Goal: Task Accomplishment & Management: Manage account settings

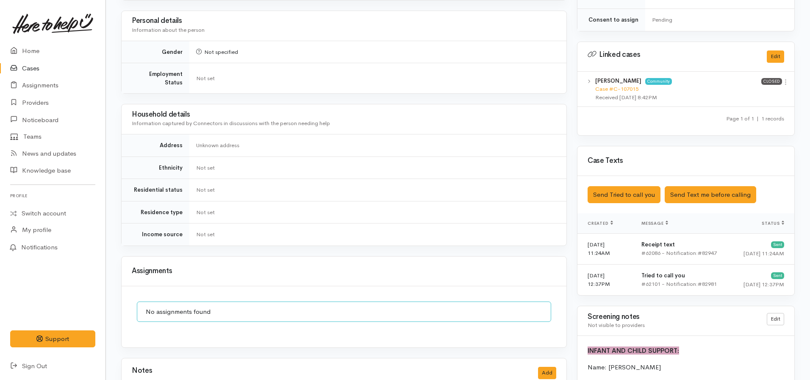
scroll to position [502, 0]
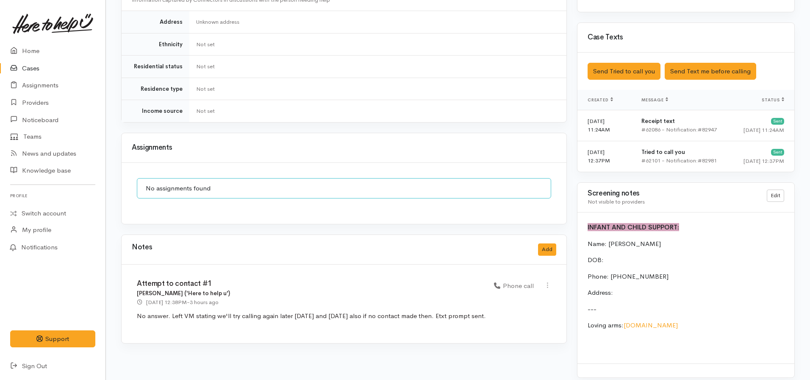
click at [538, 227] on div "Notes Add" at bounding box center [344, 249] width 424 height 17
click at [538, 227] on button "Add" at bounding box center [547, 249] width 18 height 12
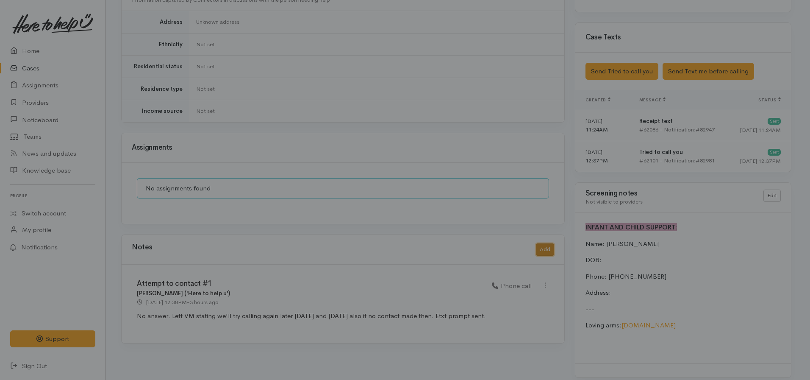
scroll to position [495, 0]
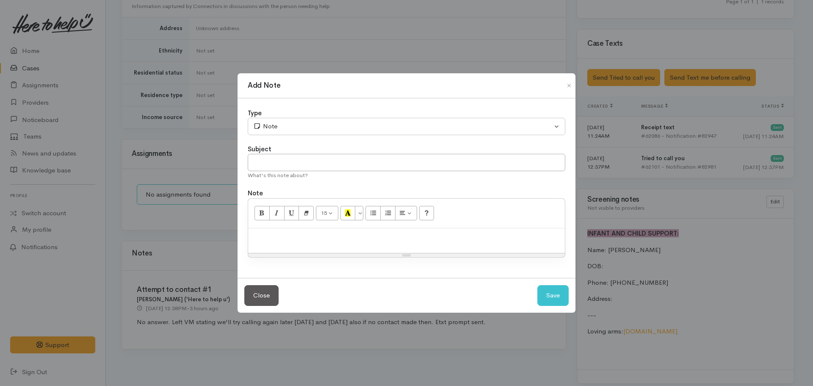
drag, startPoint x: 284, startPoint y: 243, endPoint x: 292, endPoint y: 243, distance: 8.5
click at [284, 227] on div at bounding box center [406, 240] width 317 height 25
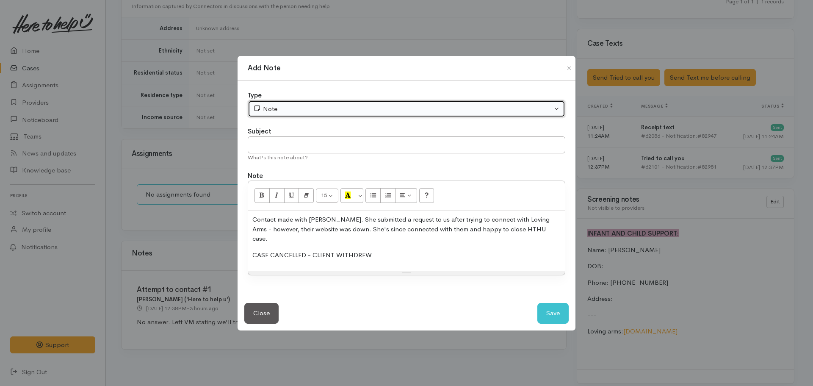
click at [312, 107] on button "Note" at bounding box center [407, 108] width 318 height 17
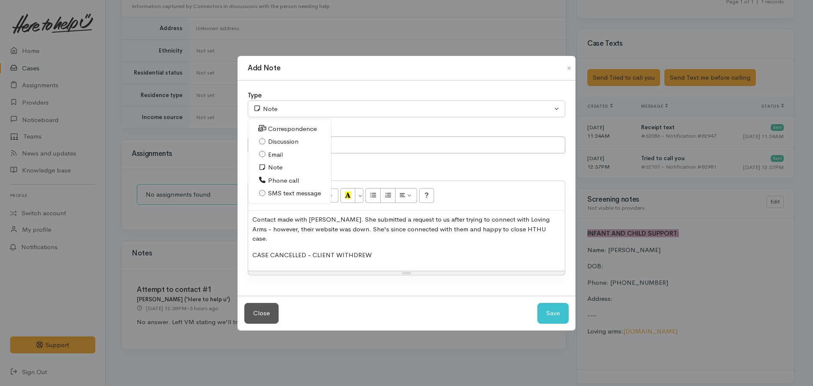
click at [290, 184] on span "Phone call" at bounding box center [283, 181] width 31 height 10
select select "3"
click at [328, 135] on div "Subject" at bounding box center [407, 132] width 318 height 10
click at [327, 146] on input "text" at bounding box center [407, 144] width 318 height 17
type input "CASE CANCELLED - CLIENT WITHDREW"
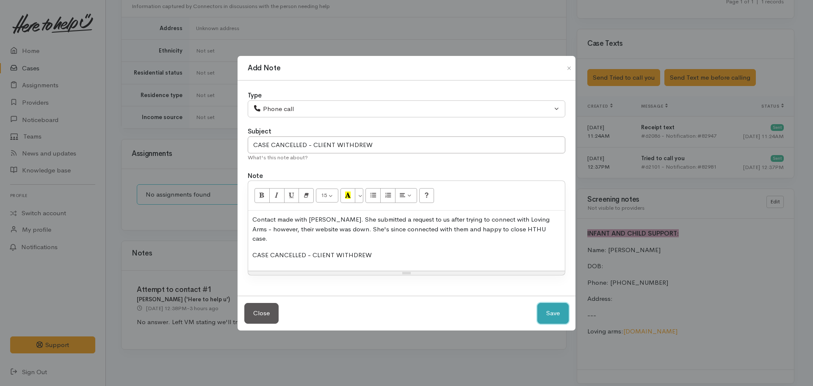
click at [538, 227] on button "Save" at bounding box center [553, 313] width 31 height 21
select select "1"
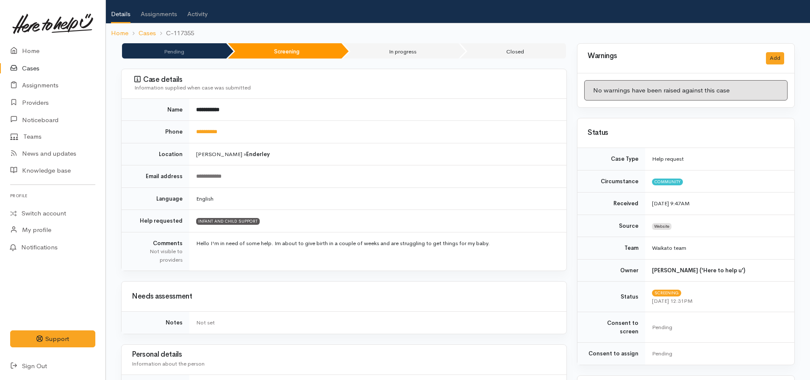
scroll to position [0, 0]
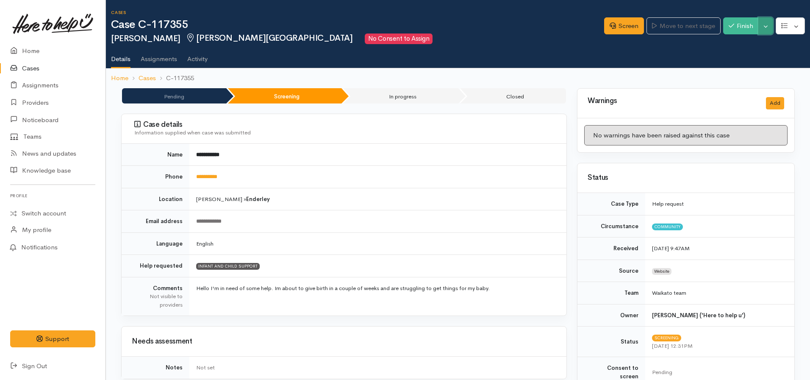
click at [538, 22] on button "Toggle Dropdown" at bounding box center [765, 25] width 15 height 17
click at [538, 60] on link "Cancel" at bounding box center [739, 58] width 67 height 13
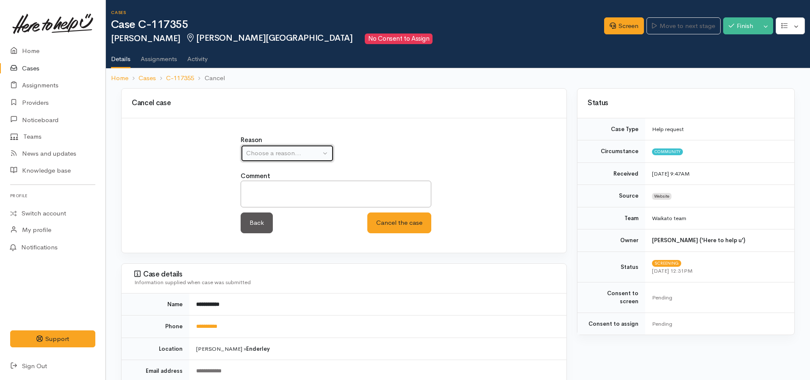
click at [288, 155] on div "Choose a reason..." at bounding box center [283, 153] width 75 height 10
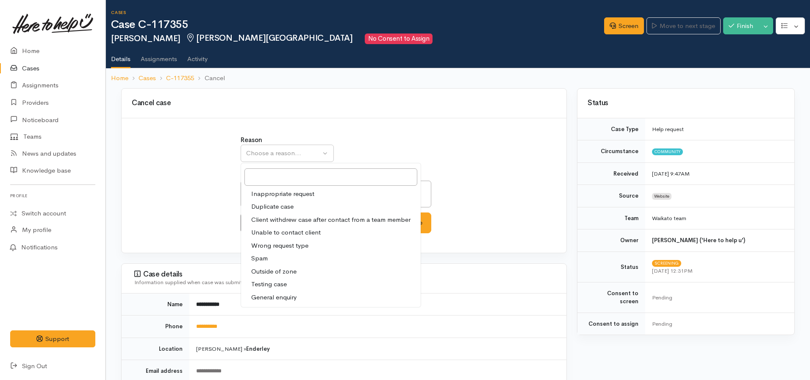
click at [283, 223] on span "Client withdrew case after contact from a team member" at bounding box center [330, 220] width 159 height 10
select select "3"
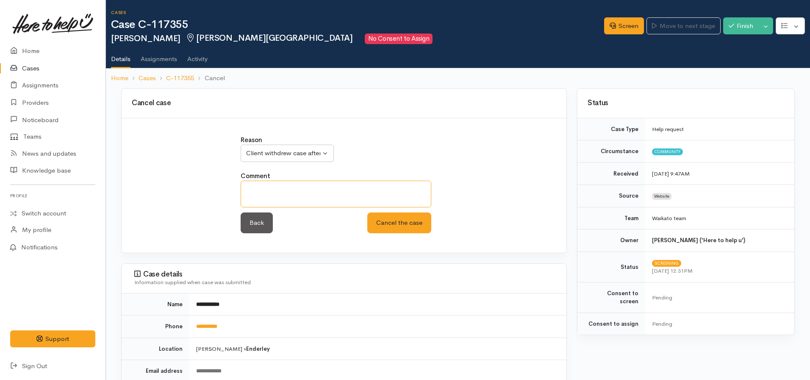
click at [293, 195] on textarea at bounding box center [336, 193] width 191 height 27
click at [263, 193] on textarea at bounding box center [336, 193] width 191 height 27
type textarea "Already receiving support"
click at [367, 212] on button "Cancel the case" at bounding box center [399, 222] width 64 height 21
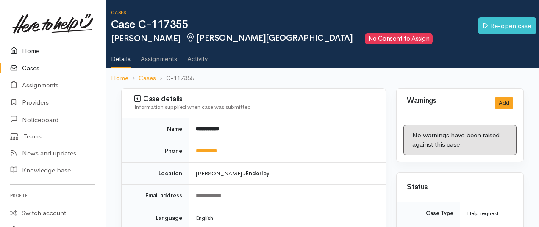
click at [42, 51] on link "Home" at bounding box center [52, 50] width 105 height 17
